Goal: Task Accomplishment & Management: Manage account settings

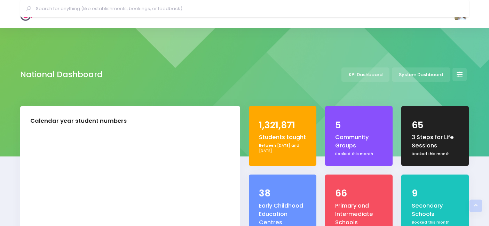
select select "5"
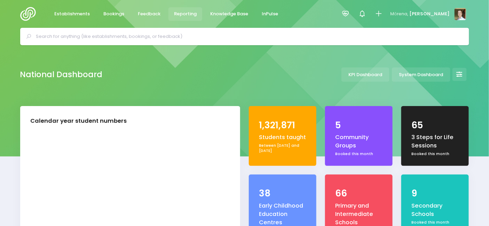
click at [178, 16] on span "Reporting" at bounding box center [185, 13] width 23 height 7
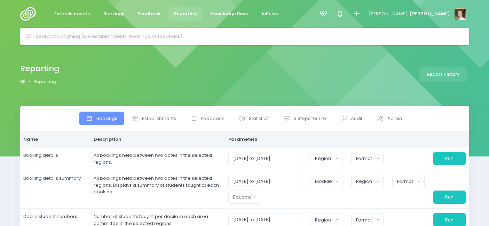
select select
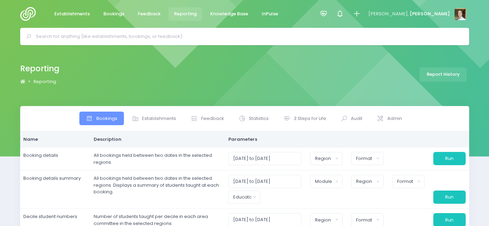
select select
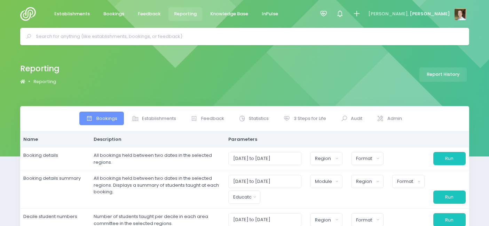
select select
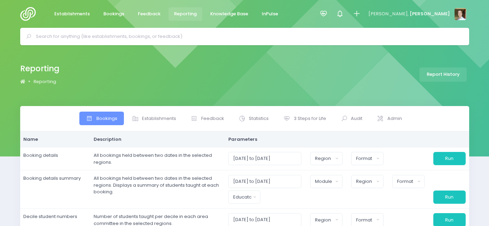
select select
click at [217, 120] on span "Feedback" at bounding box center [212, 118] width 23 height 7
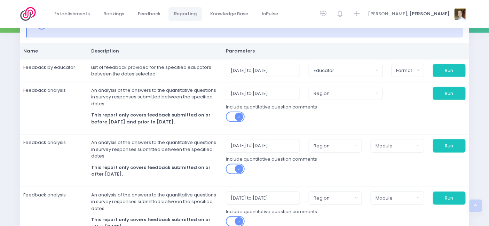
scroll to position [124, 0]
click at [142, 10] on link "Feedback" at bounding box center [149, 14] width 34 height 14
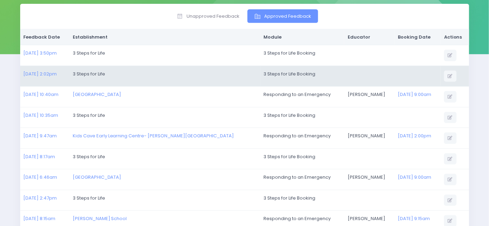
scroll to position [103, 0]
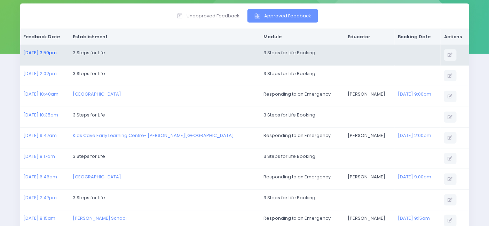
click at [49, 49] on link "[DATE] 3:50pm" at bounding box center [39, 52] width 33 height 7
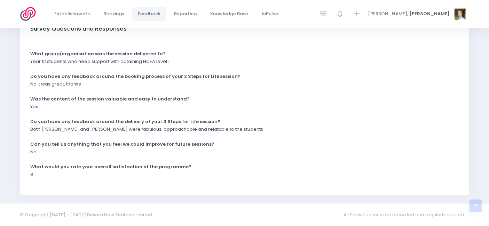
scroll to position [174, 0]
click at [54, 189] on div "What group/organisation was the session delivered to? Year 12 students who need…" at bounding box center [244, 119] width 449 height 154
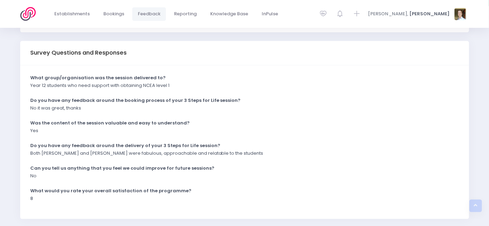
scroll to position [0, 0]
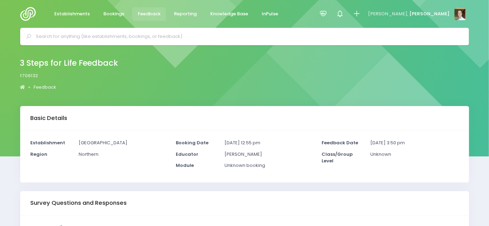
click at [26, 14] on img at bounding box center [30, 14] width 20 height 14
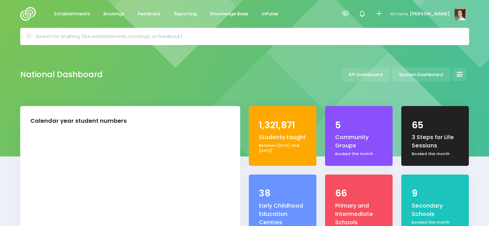
select select "5"
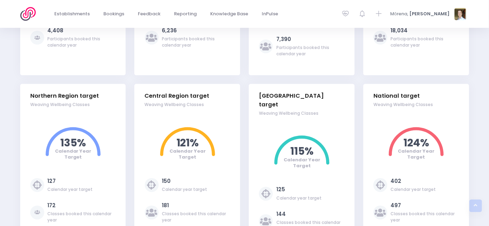
drag, startPoint x: 400, startPoint y: 139, endPoint x: 430, endPoint y: 152, distance: 32.4
click at [430, 152] on circle at bounding box center [416, 154] width 49 height 49
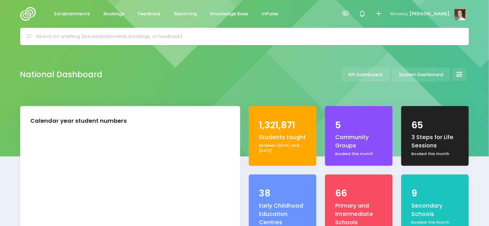
click at [458, 65] on div "National Dashboard KPI Dashboard System Dashboard" at bounding box center [244, 75] width 489 height 61
click at [459, 76] on icon at bounding box center [459, 75] width 6 height 6
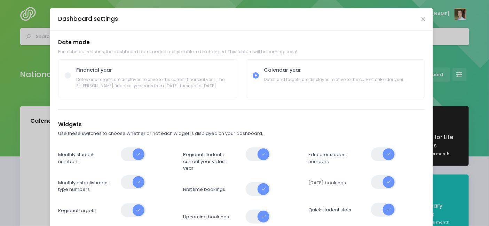
click at [150, 88] on span "Dates and targets are displayed relative to the current financial year. The St …" at bounding box center [153, 81] width 154 height 15
click at [78, 77] on input "Financial year Dates and targets are displayed relative to the current financia…" at bounding box center [75, 74] width 5 height 5
radio input "true"
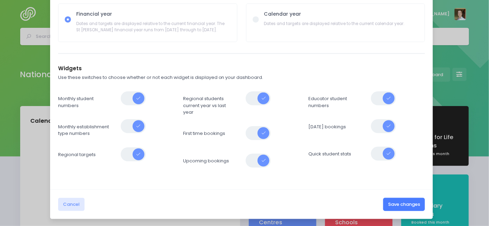
click at [407, 204] on button "Save changes" at bounding box center [404, 204] width 42 height 13
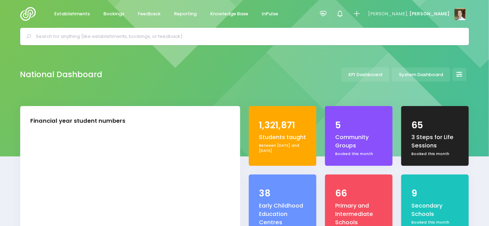
select select "5"
click at [456, 73] on icon at bounding box center [459, 75] width 6 height 6
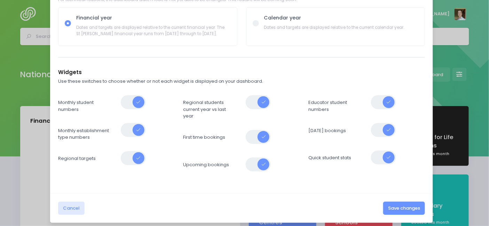
click at [257, 99] on span at bounding box center [259, 102] width 26 height 14
click at [406, 206] on button "Save changes" at bounding box center [404, 208] width 42 height 13
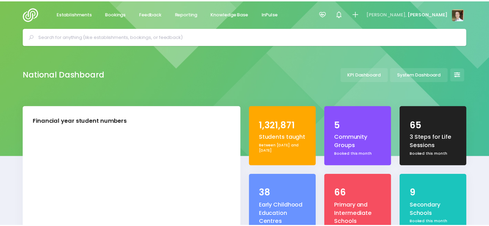
scroll to position [135, 0]
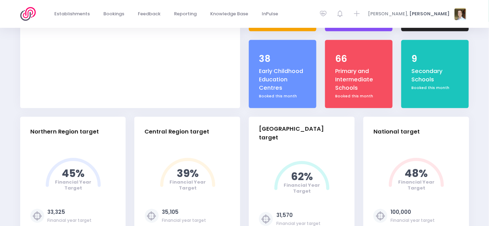
select select "5"
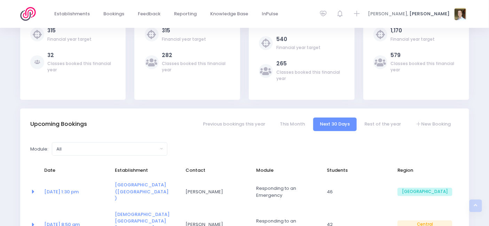
scroll to position [0, 0]
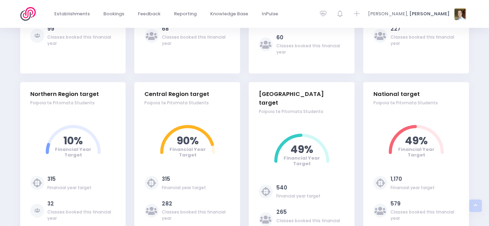
click at [173, 209] on div "Classes booked this financial year" at bounding box center [196, 215] width 68 height 13
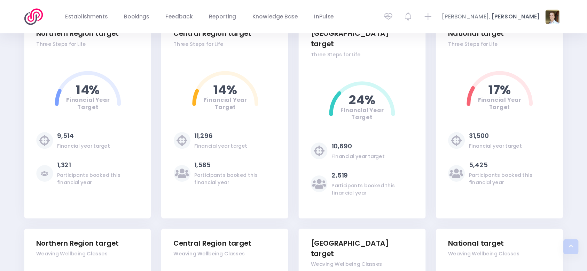
scroll to position [7, 7]
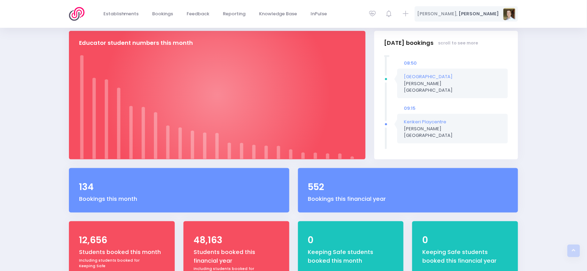
click at [494, 14] on span "[PERSON_NAME]" at bounding box center [478, 13] width 40 height 7
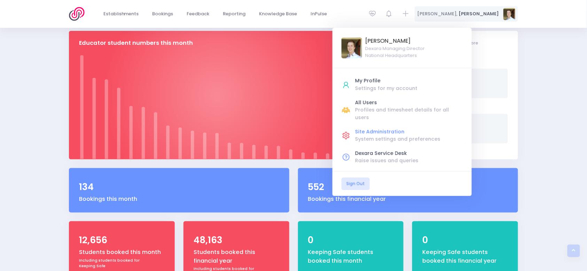
click at [423, 128] on div "Site Administration" at bounding box center [408, 131] width 107 height 7
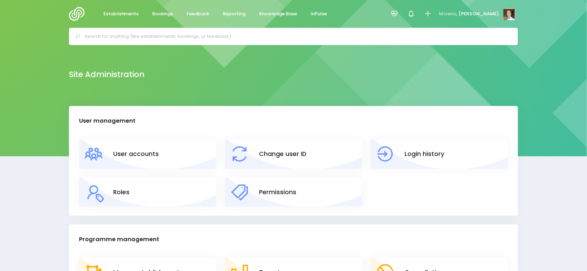
click at [234, 103] on div "Site Administration" at bounding box center [293, 75] width 587 height 61
click at [135, 154] on link "User accounts" at bounding box center [136, 154] width 46 height 9
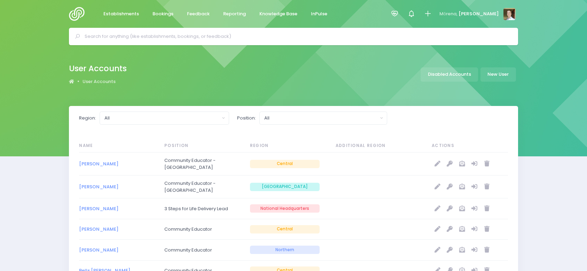
select select "20"
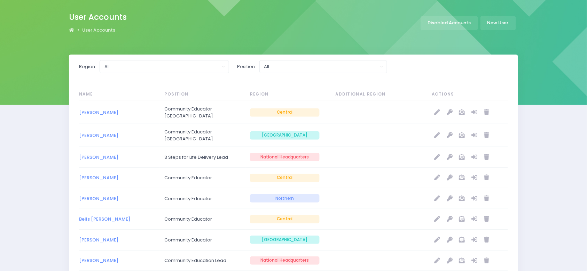
scroll to position [52, 0]
click at [477, 111] on icon "null" at bounding box center [474, 112] width 6 height 6
